Goal: Information Seeking & Learning: Learn about a topic

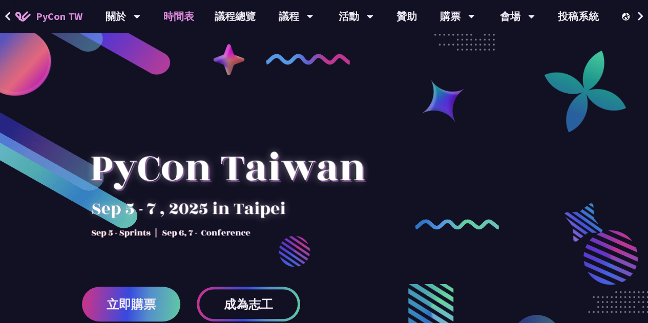
click at [188, 20] on link "時間表" at bounding box center [178, 16] width 51 height 33
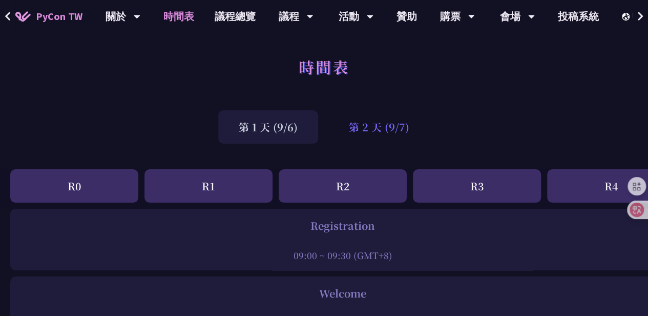
click at [405, 133] on div "第 2 天 (9/7)" at bounding box center [379, 126] width 101 height 33
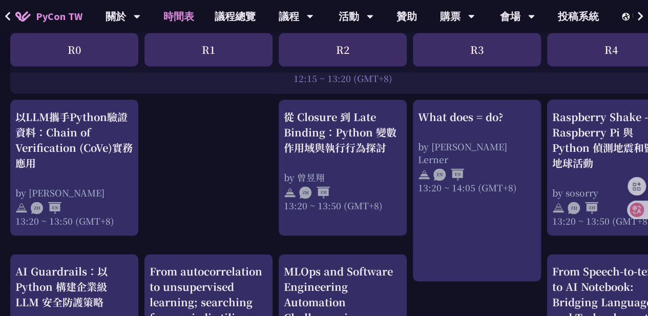
scroll to position [868, 0]
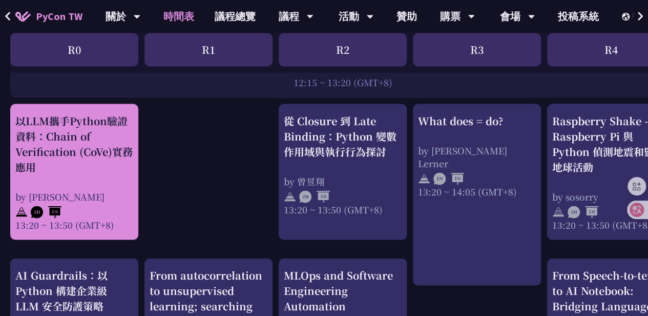
click at [112, 154] on div "以LLM攜手Python驗證資料：Chain of Verification (CoVe)實務應用" at bounding box center [74, 144] width 118 height 62
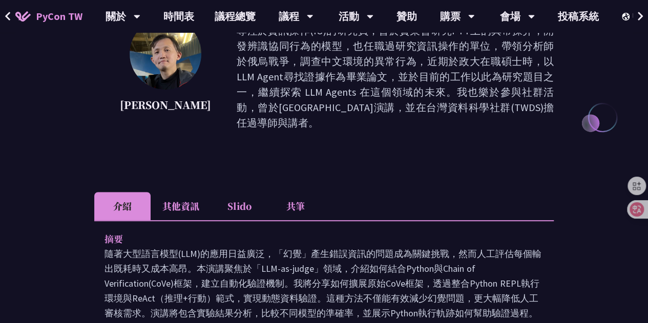
scroll to position [175, 0]
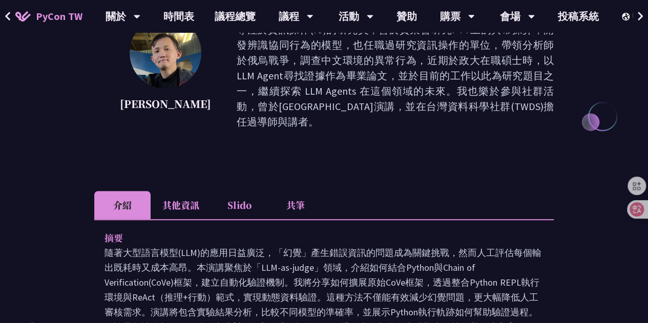
click at [237, 198] on li "Slido" at bounding box center [239, 205] width 56 height 28
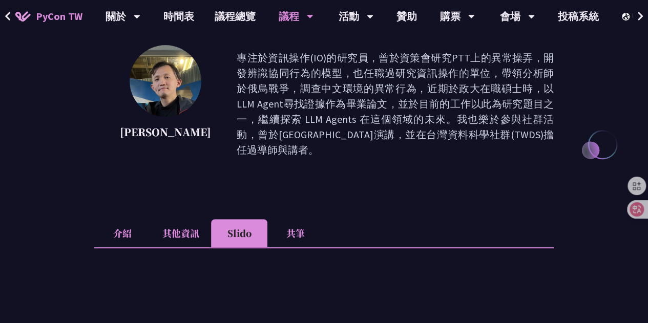
scroll to position [146, 0]
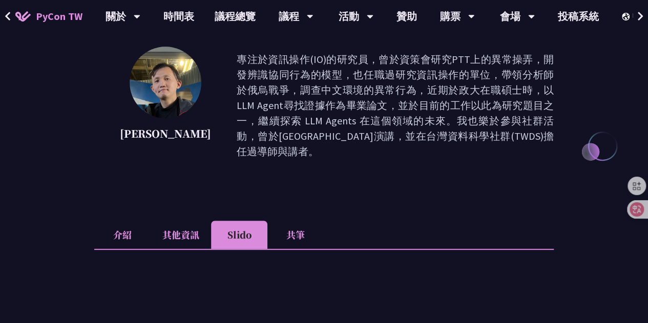
click at [187, 221] on li "其他資訊" at bounding box center [181, 235] width 60 height 28
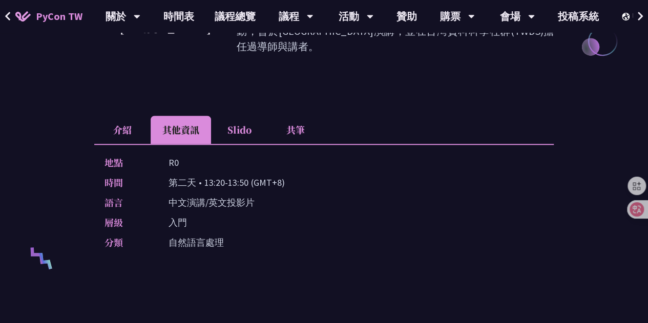
scroll to position [250, 0]
click at [125, 116] on li "介紹" at bounding box center [122, 130] width 56 height 28
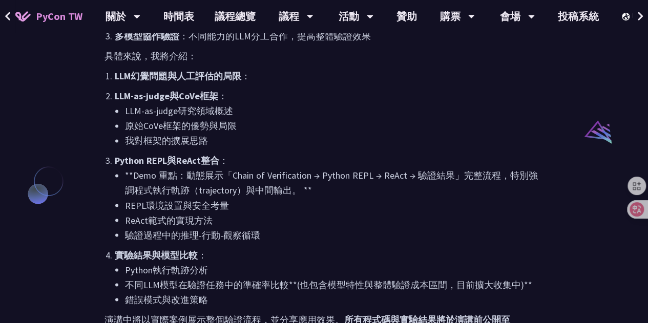
scroll to position [774, 0]
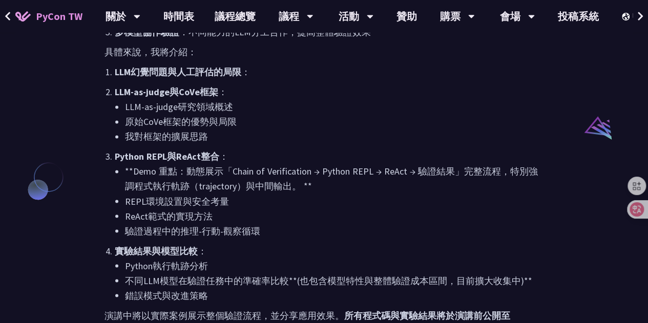
click at [237, 194] on li "REPL環境設置與安全考量" at bounding box center [334, 201] width 419 height 15
drag, startPoint x: 324, startPoint y: 154, endPoint x: 372, endPoint y: 157, distance: 48.3
click at [372, 164] on li "**Demo 重點：動態展示「Chain of Verification → Python REPL → ReAct → 驗證結果」完整流程，特別強調程式執行…" at bounding box center [334, 179] width 419 height 30
copy li "Python REPL"
drag, startPoint x: 419, startPoint y: 205, endPoint x: 330, endPoint y: 158, distance: 101.1
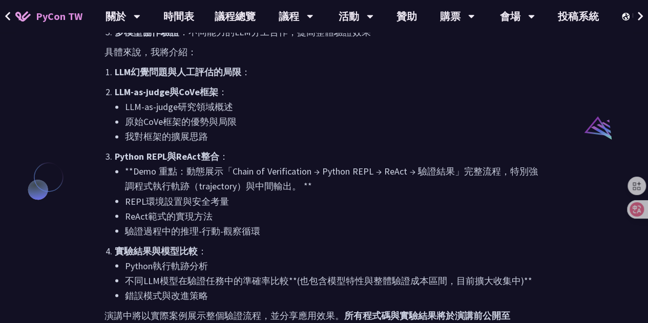
click at [330, 164] on li "**Demo 重點：動態展示「Chain of Verification → Python REPL → ReAct → 驗證結果」完整流程，特別強調程式執行…" at bounding box center [334, 179] width 419 height 30
drag, startPoint x: 388, startPoint y: 154, endPoint x: 410, endPoint y: 158, distance: 21.4
click at [410, 164] on li "**Demo 重點：動態展示「Chain of Verification → Python REPL → ReAct → 驗證結果」完整流程，特別強調程式執行…" at bounding box center [334, 179] width 419 height 30
copy li "ReAct"
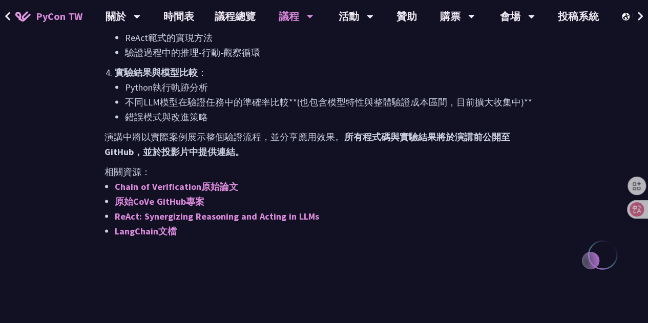
scroll to position [960, 0]
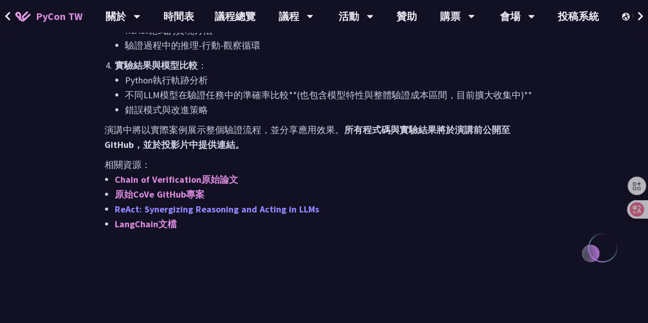
click at [250, 203] on link "ReAct: Synergizing Reasoning and Acting in LLMs" at bounding box center [217, 209] width 204 height 12
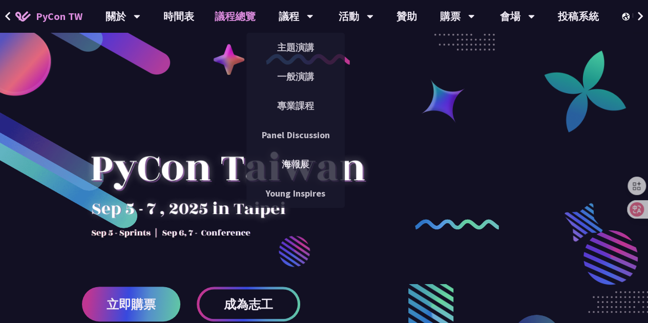
click at [236, 19] on link "議程總覽" at bounding box center [235, 16] width 62 height 33
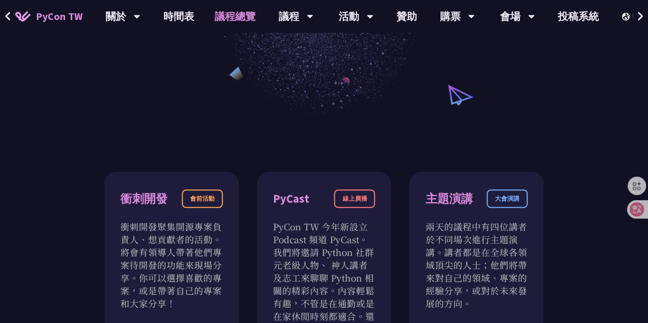
scroll to position [199, 0]
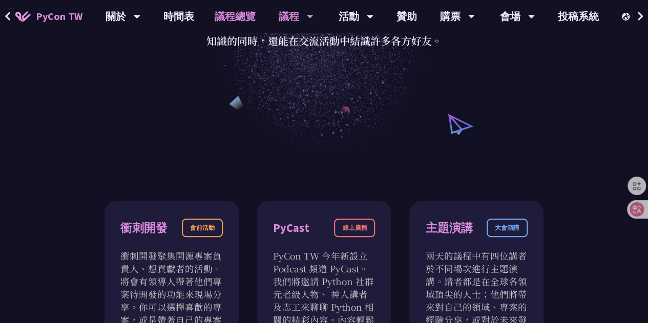
click at [297, 23] on div "議程" at bounding box center [296, 16] width 35 height 33
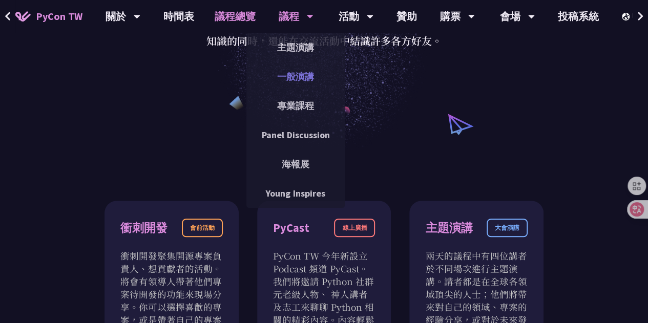
click at [285, 77] on link "一般演講" at bounding box center [296, 77] width 98 height 24
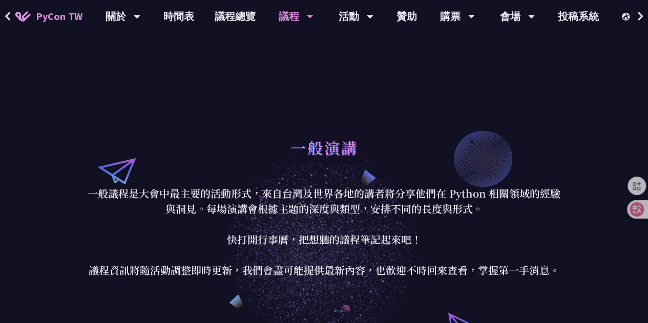
click at [177, 18] on link "時間表" at bounding box center [178, 16] width 51 height 33
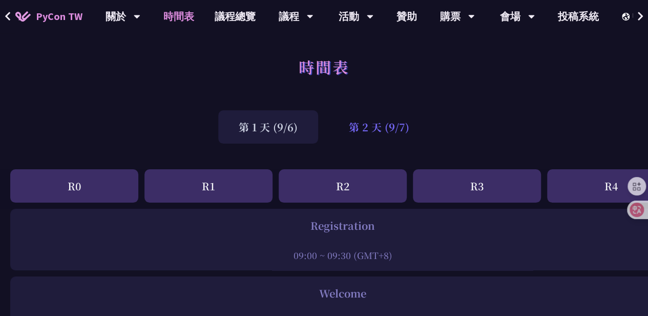
click at [402, 129] on div "第 2 天 (9/7)" at bounding box center [379, 126] width 101 height 33
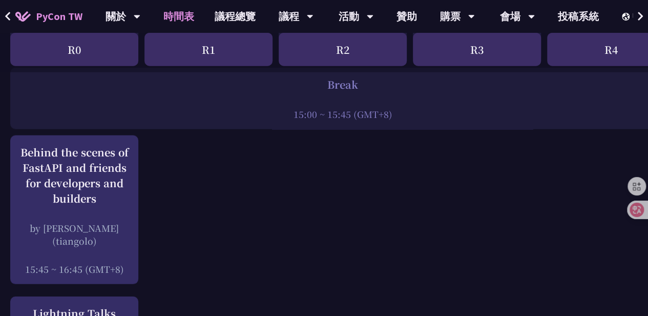
scroll to position [1295, 0]
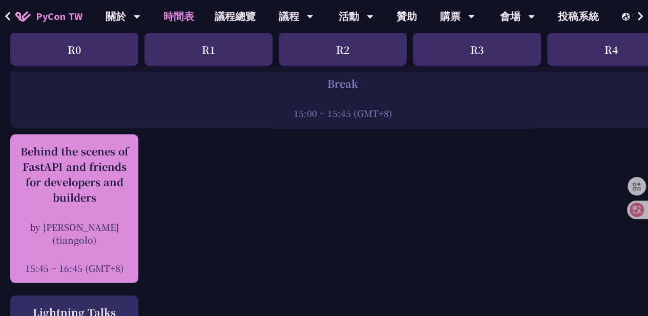
click at [83, 220] on div "by [PERSON_NAME] (tiangolo)" at bounding box center [74, 233] width 118 height 26
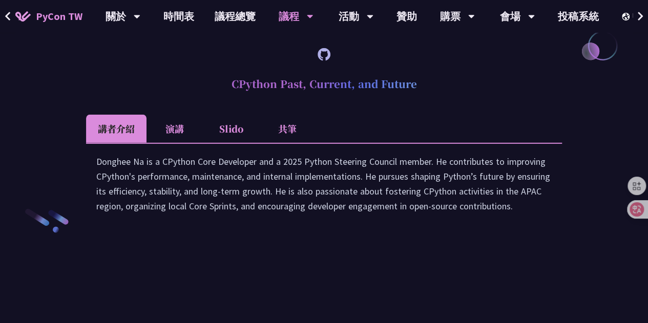
scroll to position [1450, 0]
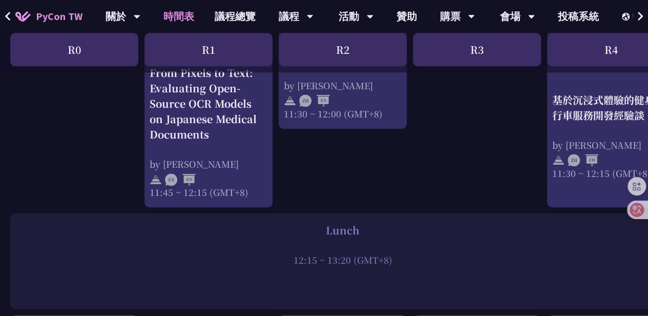
scroll to position [660, 0]
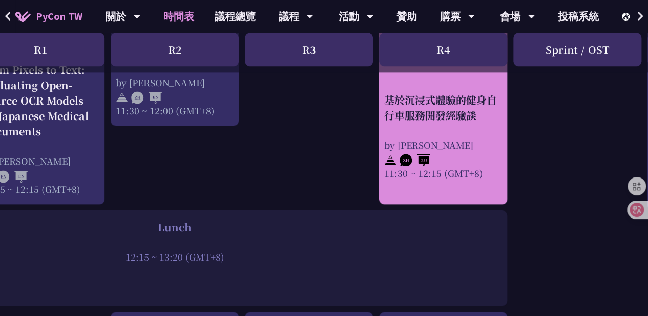
click at [475, 143] on div "by [PERSON_NAME]" at bounding box center [443, 144] width 118 height 13
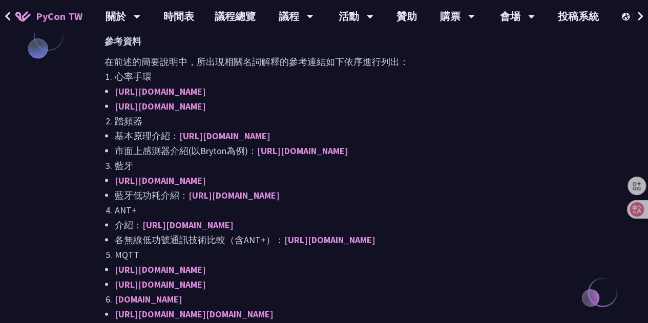
scroll to position [917, 0]
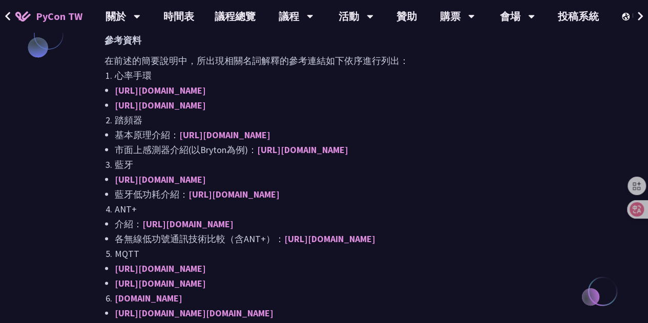
click at [206, 87] on link "[URL][DOMAIN_NAME]" at bounding box center [160, 90] width 91 height 12
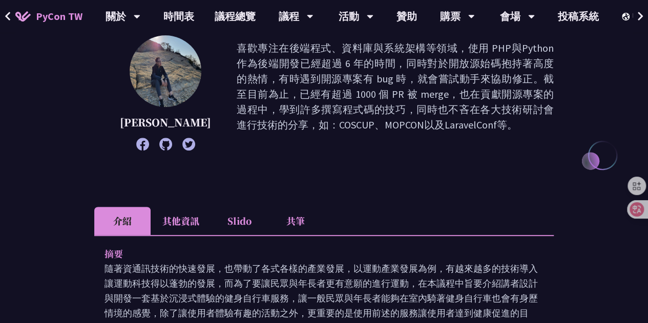
scroll to position [0, 0]
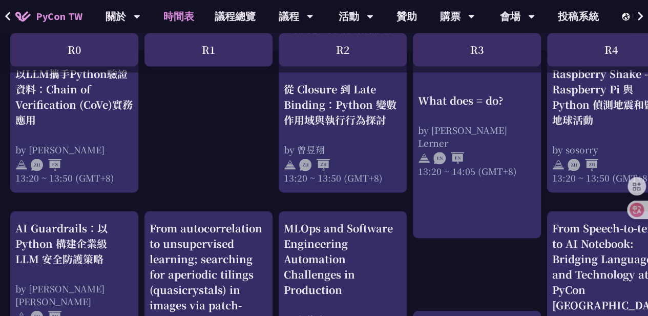
scroll to position [913, 0]
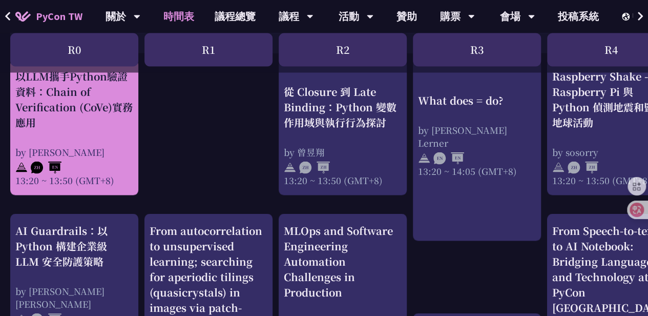
click at [113, 135] on div "以LLM攜手Python驗證資料：Chain of Verification (CoVe)實務應用 by [PERSON_NAME] 13:20 ~ 13:5…" at bounding box center [74, 127] width 118 height 118
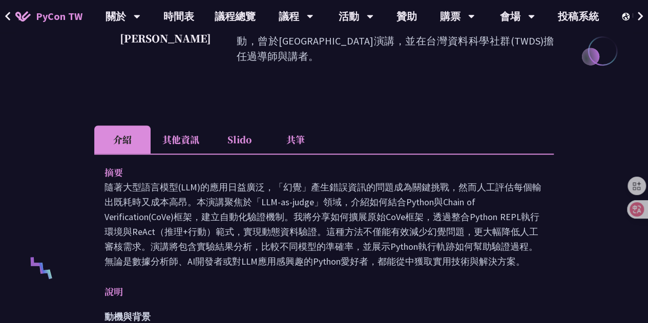
scroll to position [242, 0]
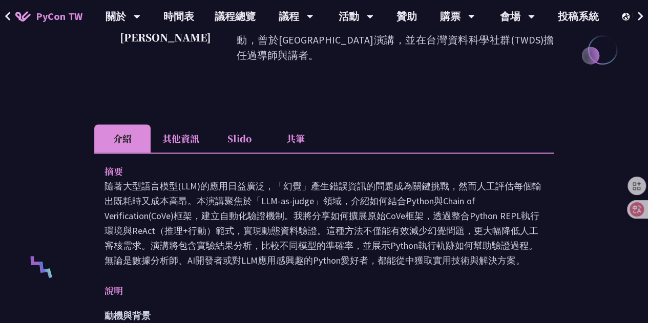
click at [248, 125] on li "Slido" at bounding box center [239, 139] width 56 height 28
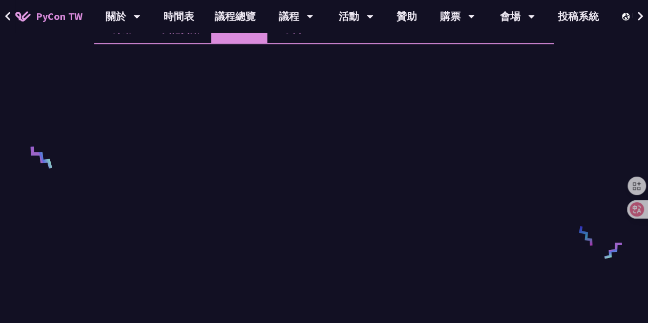
scroll to position [356, 0]
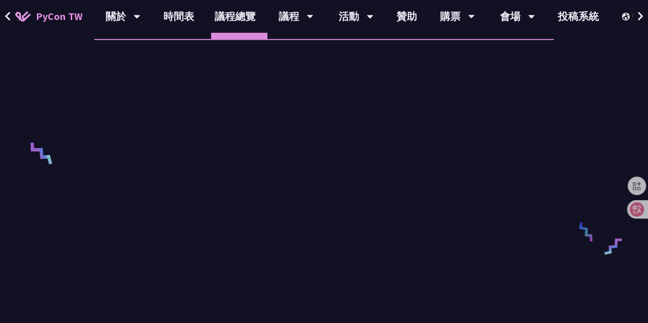
click at [573, 236] on div "以LLM攜手Python驗證資料：Chain of Verification (CoVe)實務應用 [PERSON_NAME] 專注於資訊操作(IO)的研究員…" at bounding box center [324, 120] width 648 height 953
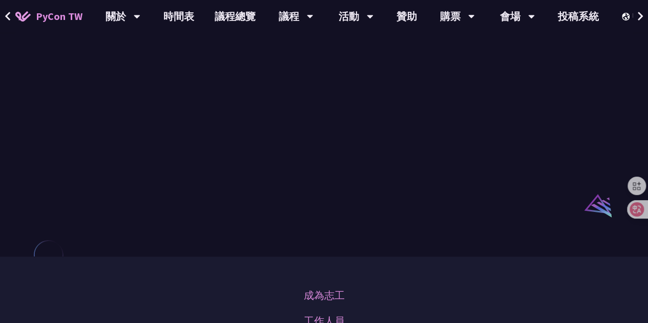
scroll to position [699, 0]
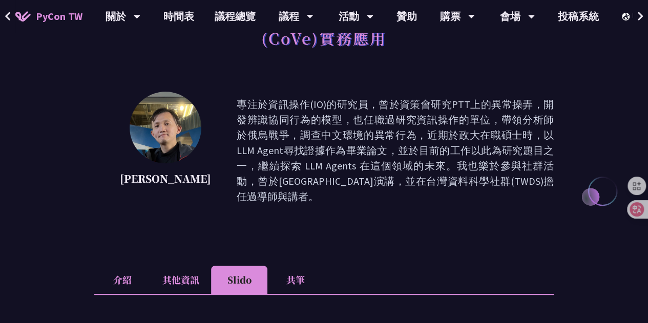
scroll to position [104, 0]
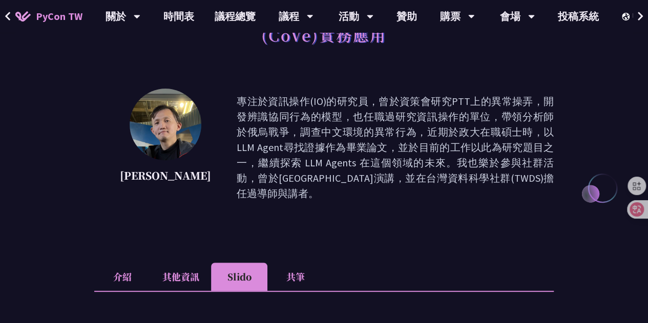
click at [186, 23] on link "時間表" at bounding box center [178, 16] width 51 height 33
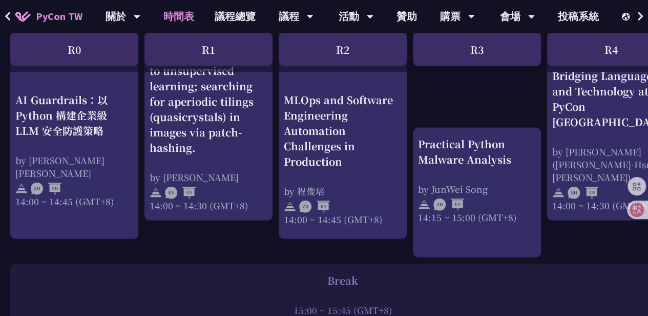
scroll to position [1083, 0]
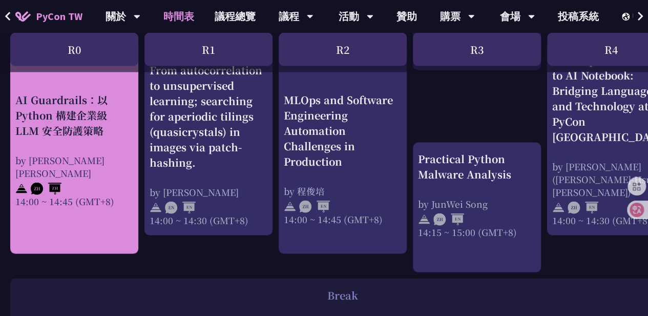
click at [75, 133] on div "AI Guardrails：以 Python 構建企業級 LLM 安全防護策略" at bounding box center [74, 115] width 118 height 46
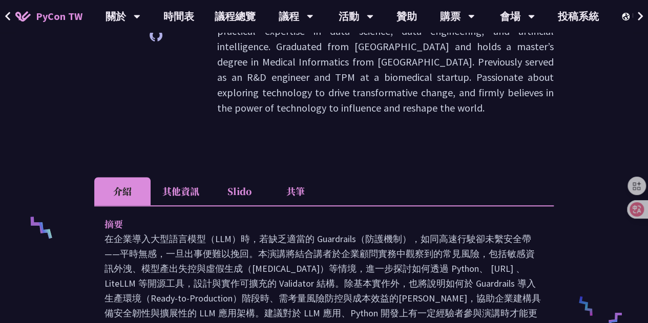
scroll to position [288, 0]
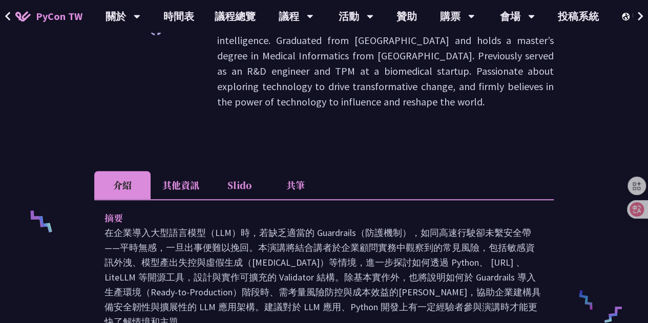
click at [249, 196] on li "Slido" at bounding box center [239, 185] width 56 height 28
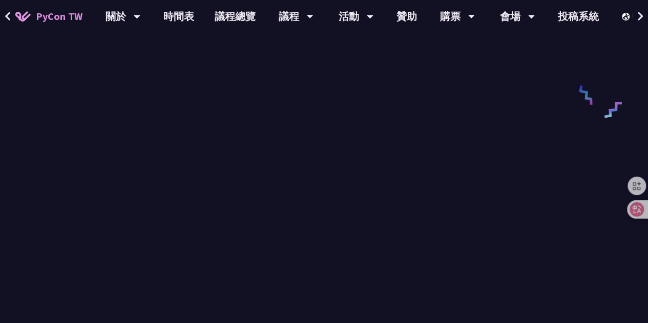
scroll to position [493, 0]
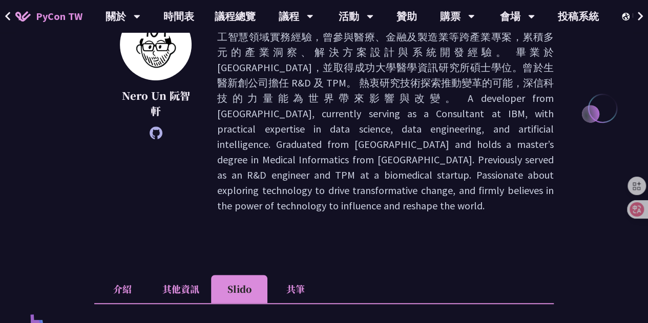
click at [180, 191] on div "Nero Un 阮智軒" at bounding box center [156, 114] width 72 height 210
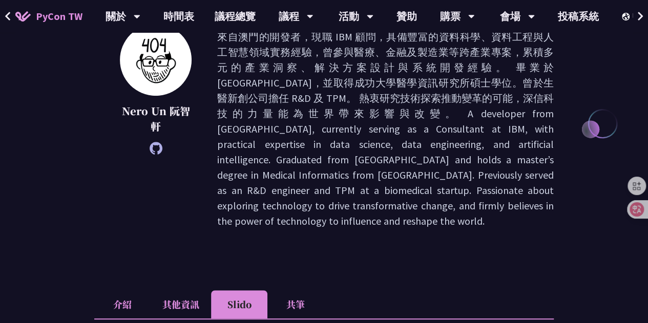
scroll to position [171, 0]
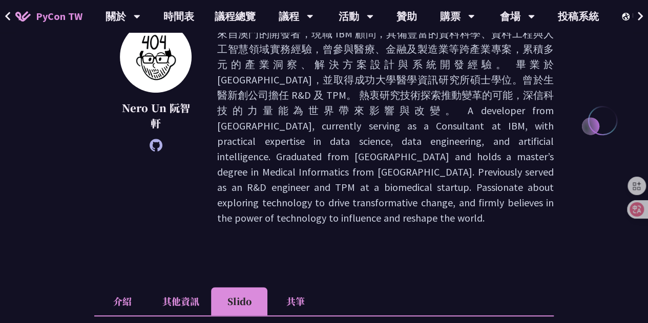
click at [127, 305] on li "介紹" at bounding box center [122, 302] width 56 height 28
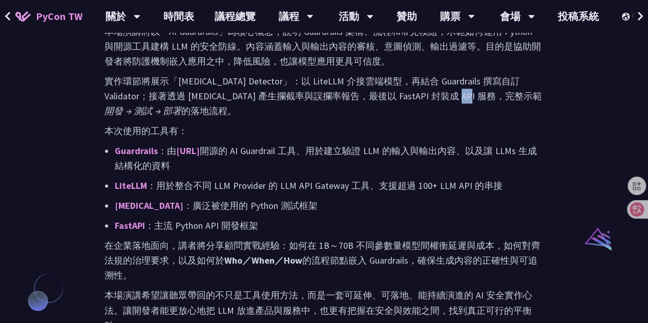
scroll to position [661, 0]
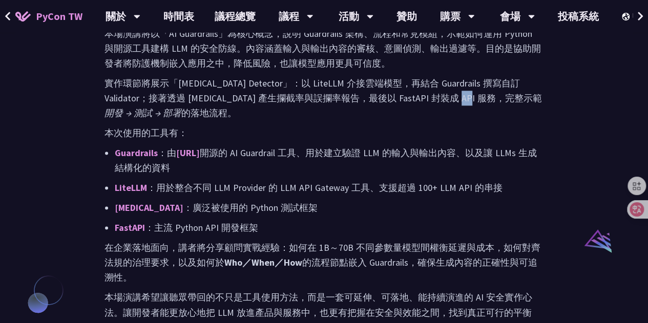
click at [34, 127] on div "AI Guardrails：以 Python 構建企業級 LLM 安全防護策略 Nero Un [PERSON_NAME] 介紹 其他資訊 Slido 共筆 …" at bounding box center [324, 38] width 648 height 1398
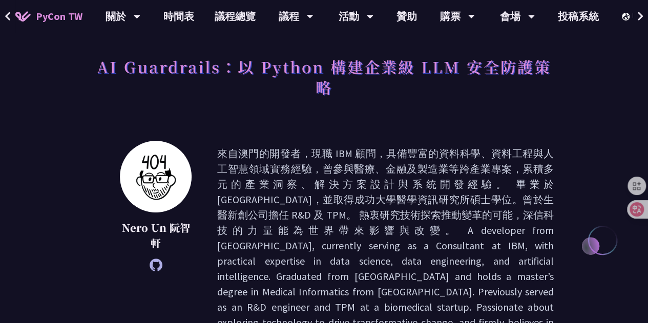
scroll to position [0, 0]
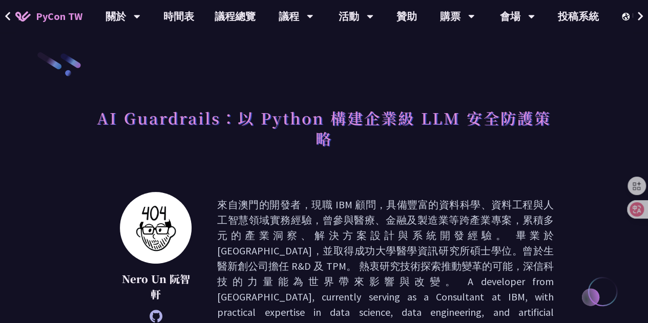
click at [500, 216] on p at bounding box center [385, 297] width 337 height 200
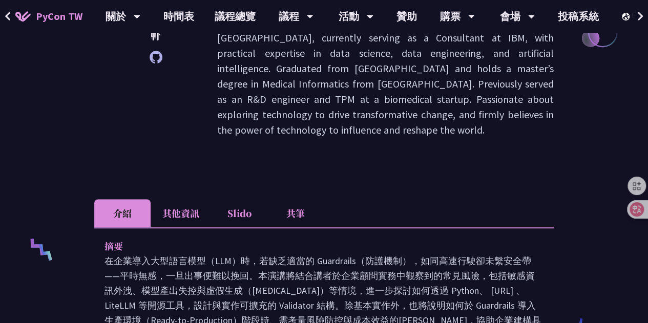
scroll to position [264, 0]
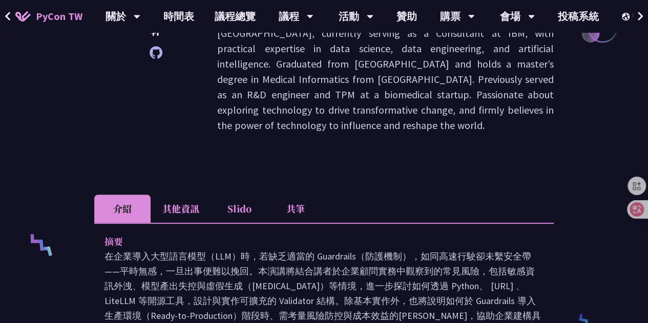
click at [241, 208] on li "Slido" at bounding box center [239, 209] width 56 height 28
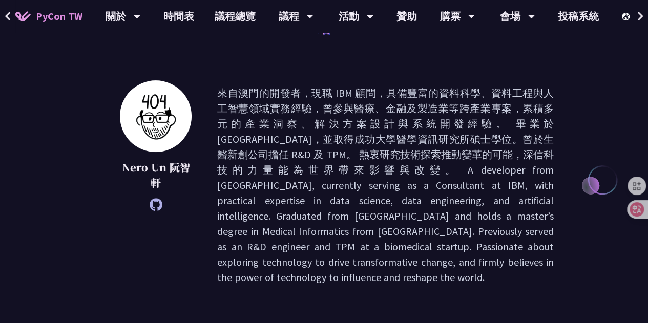
scroll to position [110, 0]
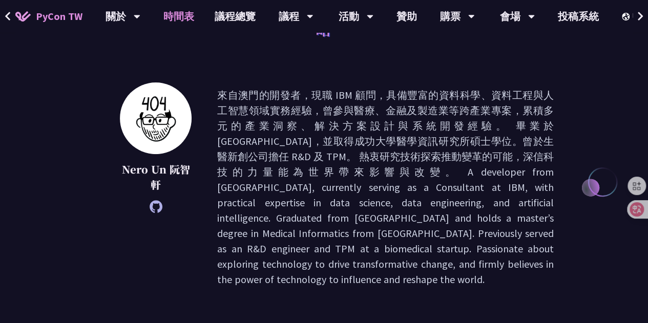
click at [177, 17] on link "時間表" at bounding box center [178, 16] width 51 height 33
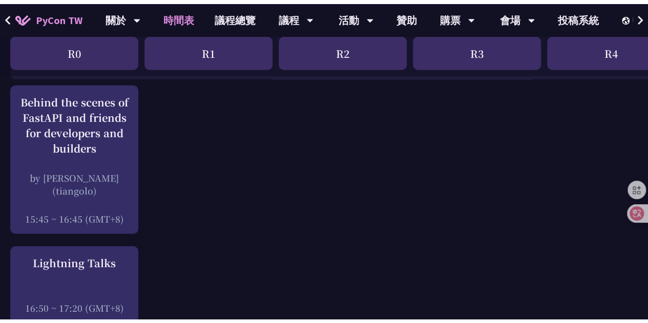
scroll to position [1350, 0]
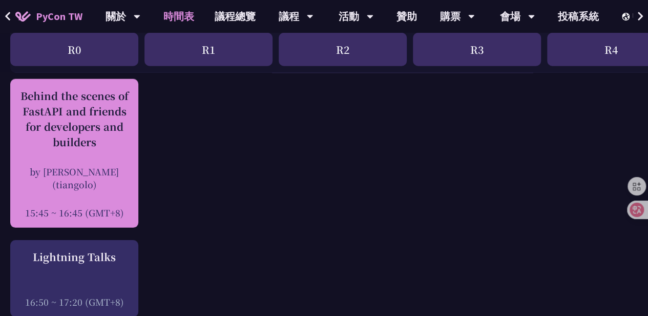
click at [75, 165] on div "by [PERSON_NAME] (tiangolo)" at bounding box center [74, 178] width 118 height 26
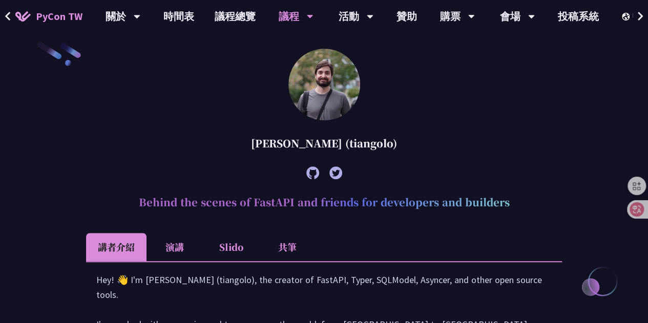
scroll to position [297, 0]
drag, startPoint x: 199, startPoint y: 203, endPoint x: 236, endPoint y: 204, distance: 36.9
click at [236, 204] on h2 "Behind the scenes of FastAPI and friends for developers and builders" at bounding box center [324, 203] width 476 height 31
copy h2 "scenes"
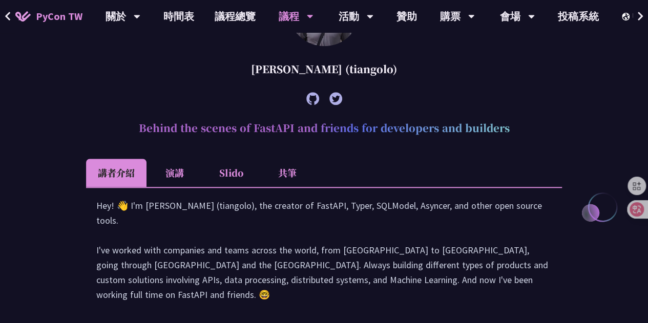
scroll to position [361, 0]
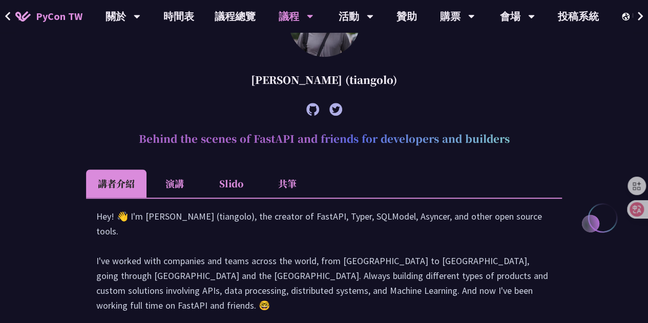
click at [171, 183] on li "演講" at bounding box center [175, 184] width 56 height 28
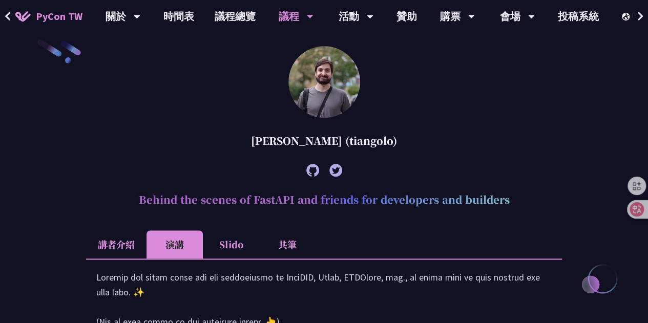
scroll to position [316, 0]
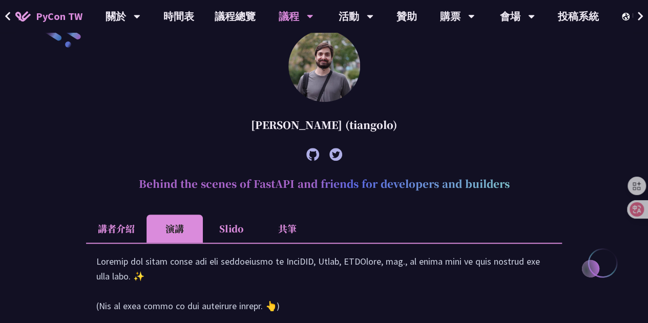
click at [100, 233] on li "講者介紹" at bounding box center [116, 229] width 60 height 28
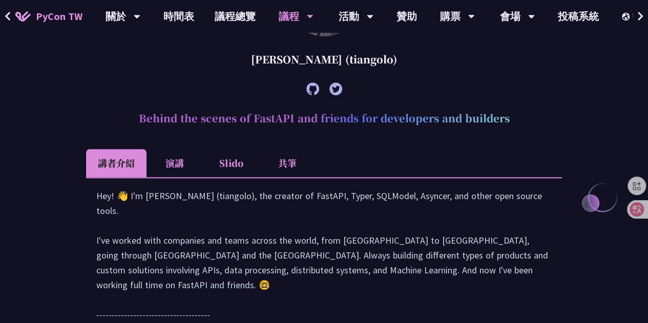
scroll to position [390, 0]
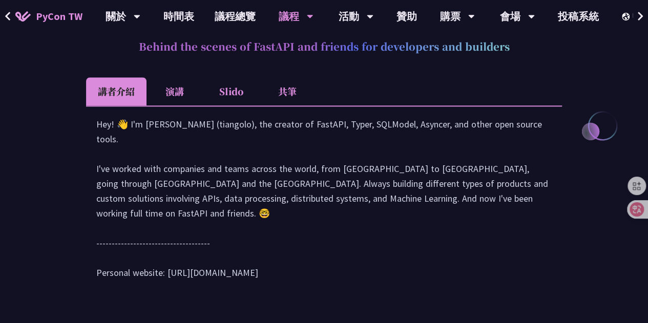
scroll to position [448, 0]
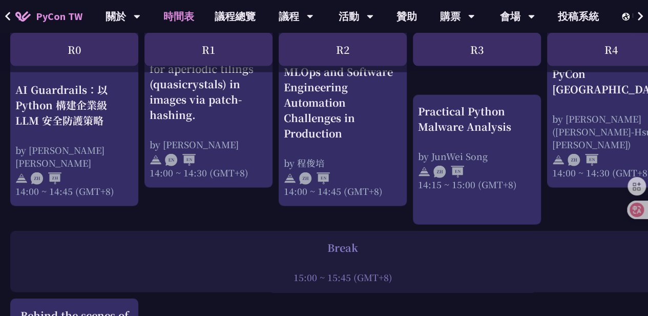
scroll to position [1127, 0]
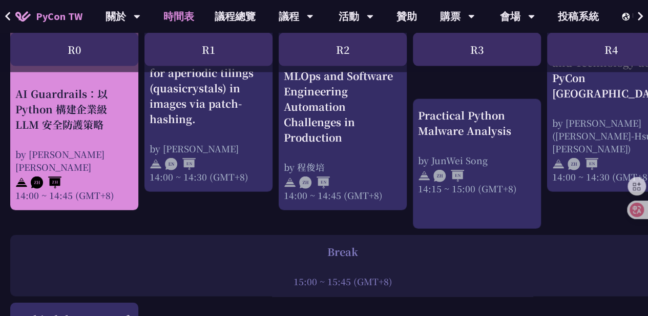
click at [36, 138] on div "AI Guardrails：以 Python 構建企業級 LLM 安全防護策略 by [PERSON_NAME] Un [PERSON_NAME]14:00 …" at bounding box center [74, 143] width 118 height 115
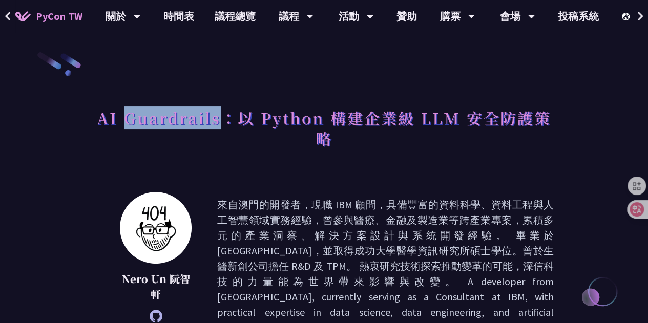
drag, startPoint x: 220, startPoint y: 119, endPoint x: 123, endPoint y: 113, distance: 97.1
click at [123, 113] on h1 "AI Guardrails：以 Python 構建企業級 LLM 安全防護策略" at bounding box center [324, 128] width 460 height 51
copy h1 "Guardrails"
click at [177, 25] on link "時間表" at bounding box center [178, 16] width 51 height 33
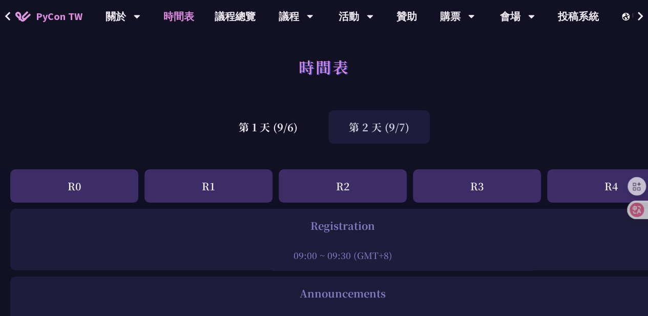
click at [356, 131] on div "第 2 天 (9/7)" at bounding box center [379, 126] width 101 height 33
click at [369, 134] on div "第 2 天 (9/7)" at bounding box center [379, 126] width 101 height 33
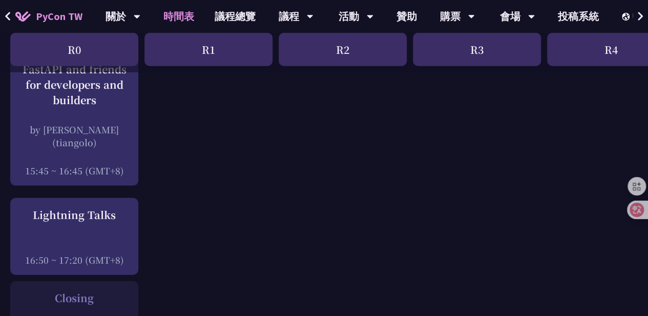
scroll to position [1393, 0]
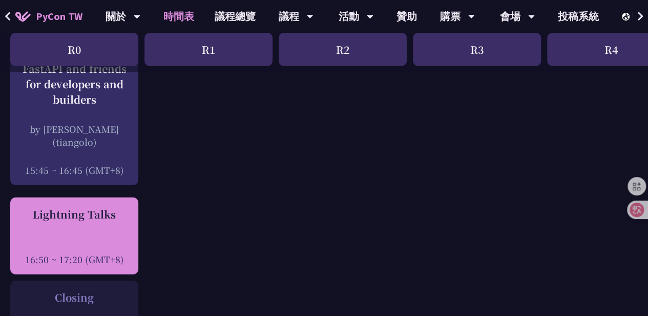
click at [67, 223] on div "Lightning Talks 16:50 ~ 17:20 (GMT+8)" at bounding box center [74, 236] width 118 height 59
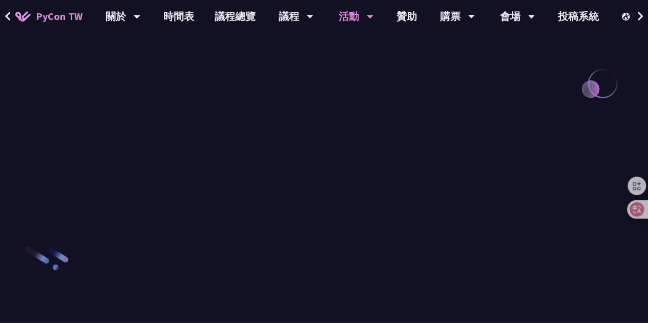
scroll to position [1110, 0]
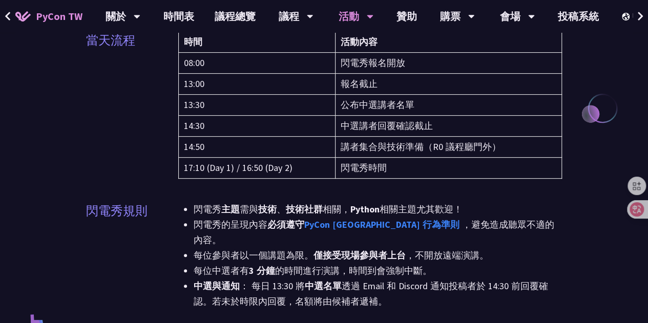
scroll to position [0, 0]
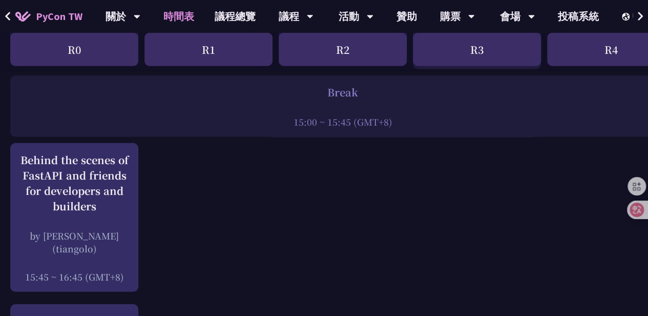
scroll to position [1281, 0]
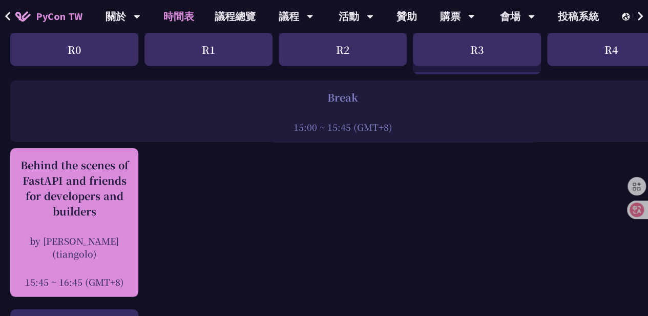
click at [100, 198] on div "Behind the scenes of FastAPI and friends for developers and builders" at bounding box center [74, 188] width 118 height 62
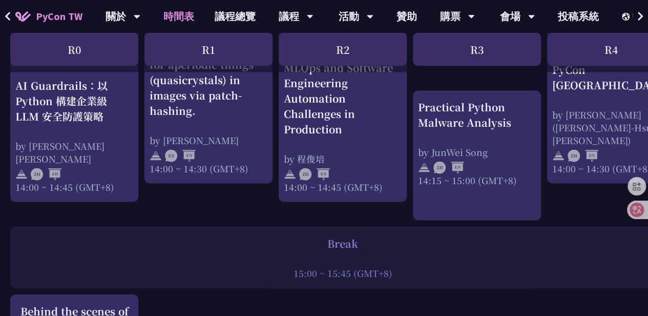
scroll to position [1132, 0]
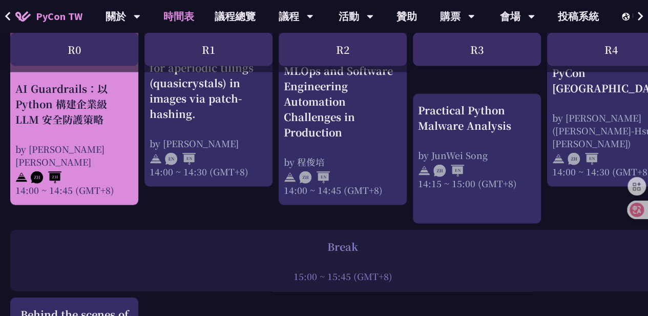
click at [88, 131] on div "AI Guardrails：以 Python 構建企業級 LLM 安全防護策略 by [PERSON_NAME] Un [PERSON_NAME]14:00 …" at bounding box center [74, 138] width 118 height 115
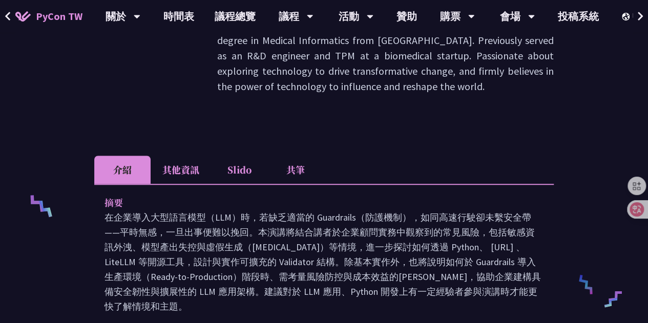
scroll to position [302, 0]
click at [286, 171] on li "共筆" at bounding box center [296, 170] width 56 height 28
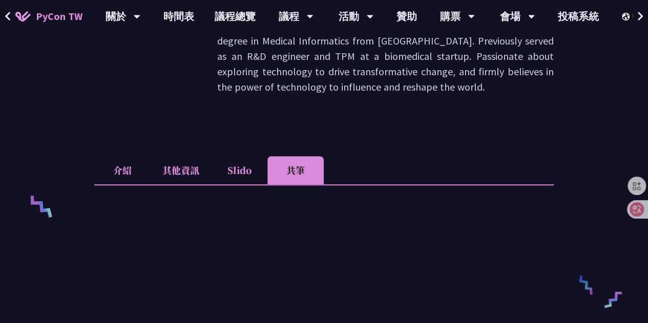
click at [241, 175] on li "Slido" at bounding box center [239, 170] width 56 height 28
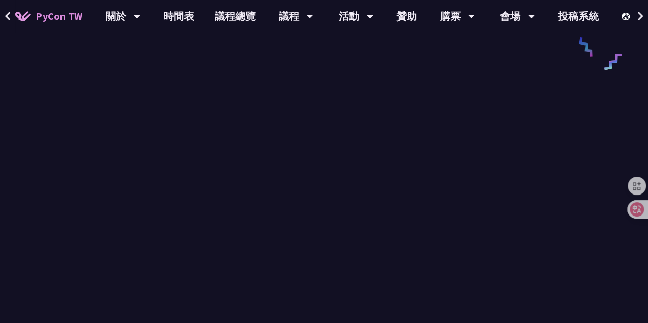
scroll to position [541, 0]
